Goal: Navigation & Orientation: Find specific page/section

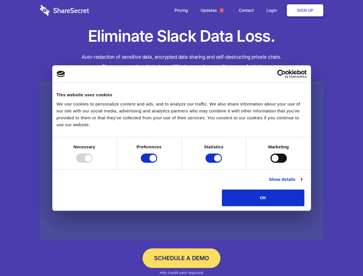
click at [93, 163] on div at bounding box center [84, 158] width 16 height 9
click at [157, 163] on input "Preferences" at bounding box center [149, 158] width 16 height 9
checkbox input "false"
click at [215, 163] on input "Statistics" at bounding box center [214, 158] width 16 height 9
checkbox input "false"
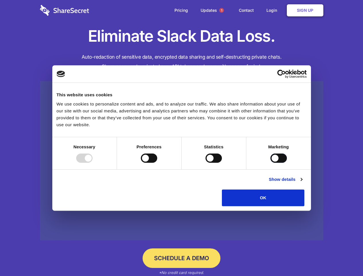
click at [271, 163] on input "Marketing" at bounding box center [279, 158] width 16 height 9
checkbox input "true"
click at [302, 183] on link "Show details" at bounding box center [285, 179] width 33 height 7
click at [0, 0] on li "Necessary 7 Necessary cookies help make a website usable by enabling basic func…" at bounding box center [0, 0] width 0 height 0
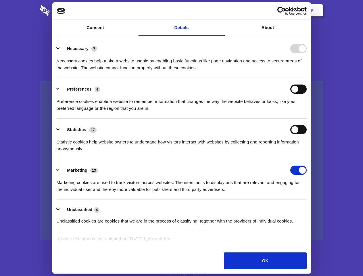
click at [221, 10] on span "1" at bounding box center [221, 10] width 5 height 5
